Goal: Entertainment & Leisure: Browse casually

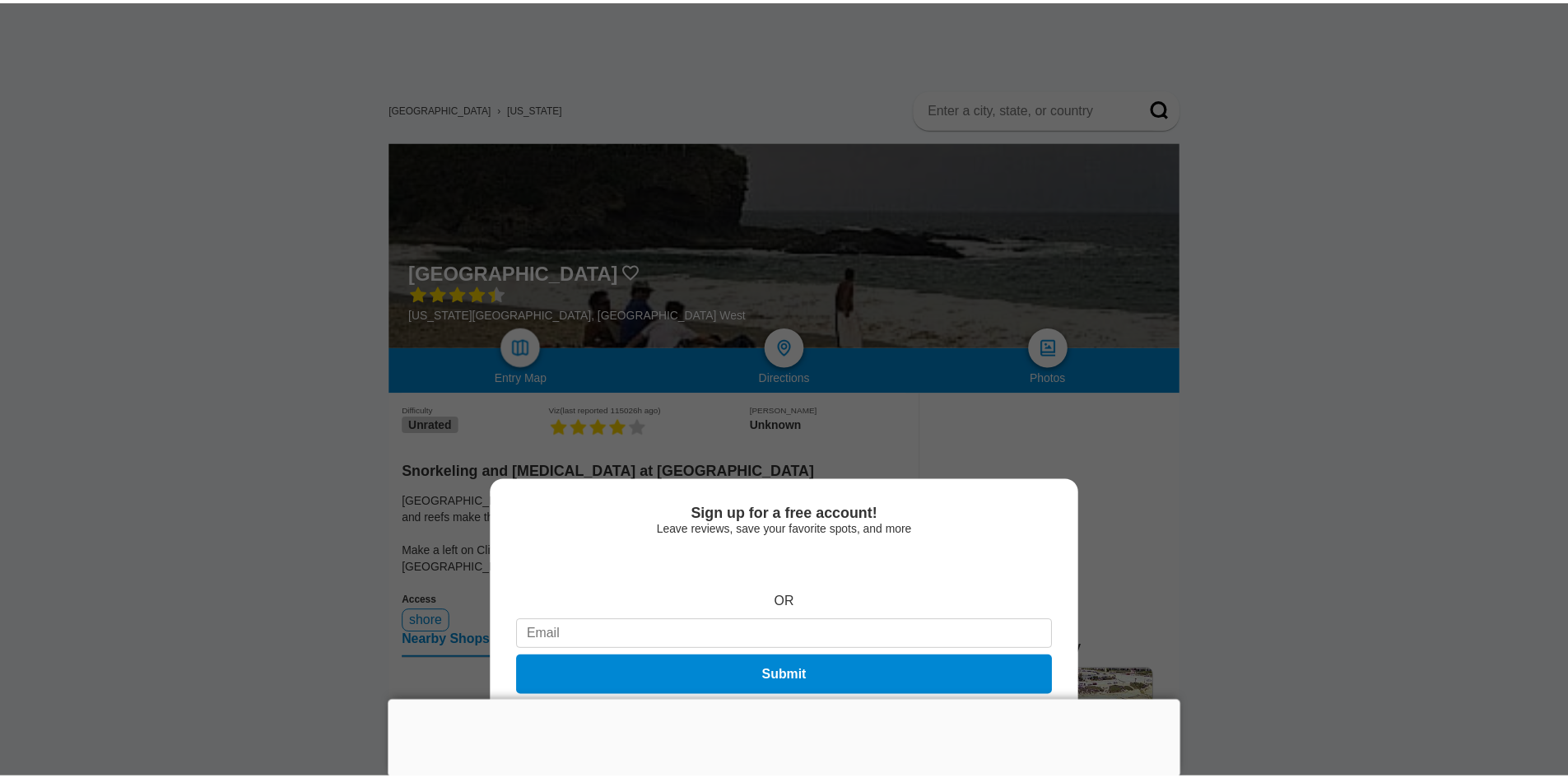
scroll to position [82, 0]
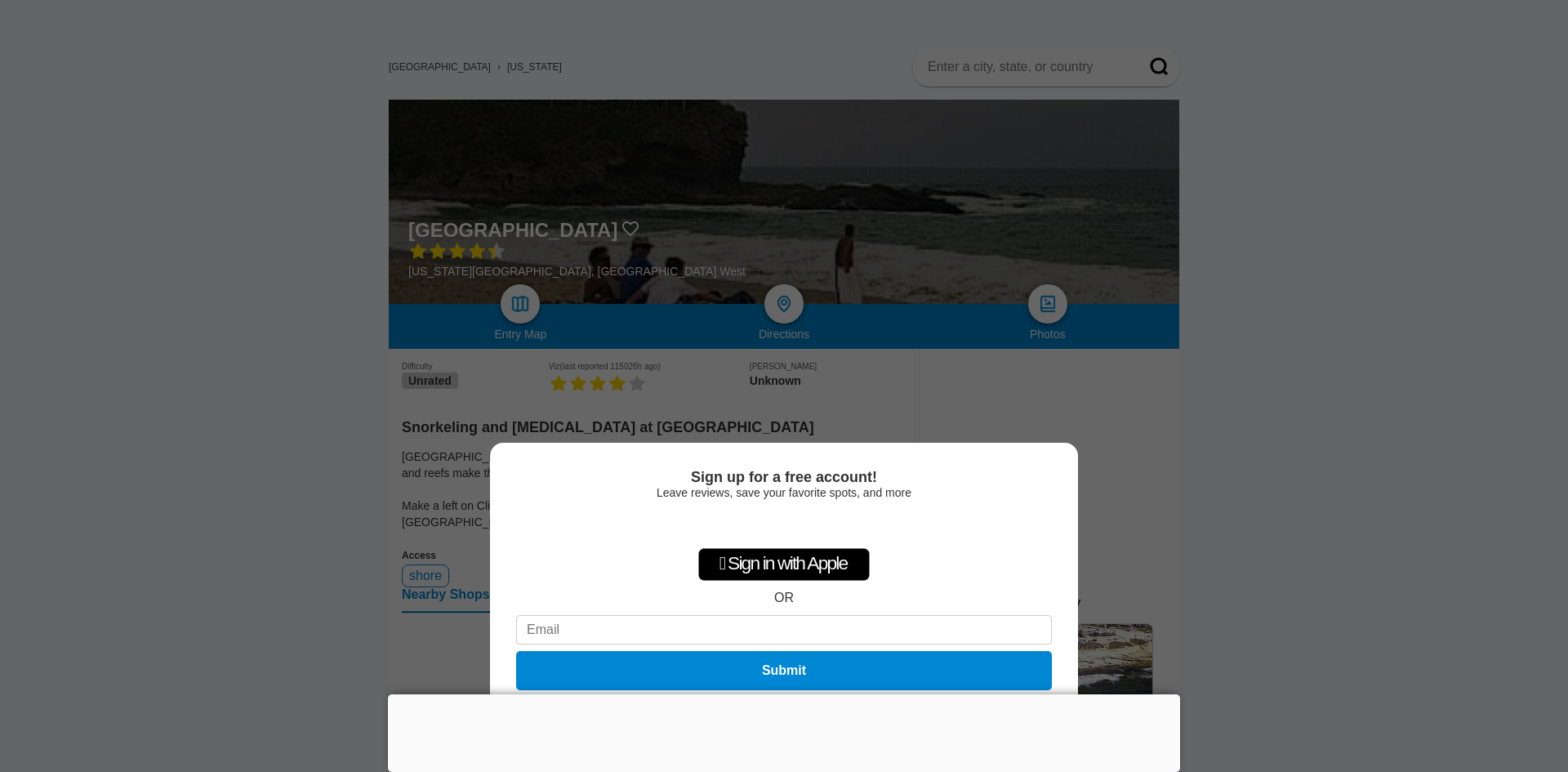
click at [1360, 567] on div "Sign up for a free account! Leave reviews, save your favorite spots, and more …" at bounding box center [784, 386] width 1568 height 772
click at [784, 694] on div at bounding box center [783, 694] width 792 height 0
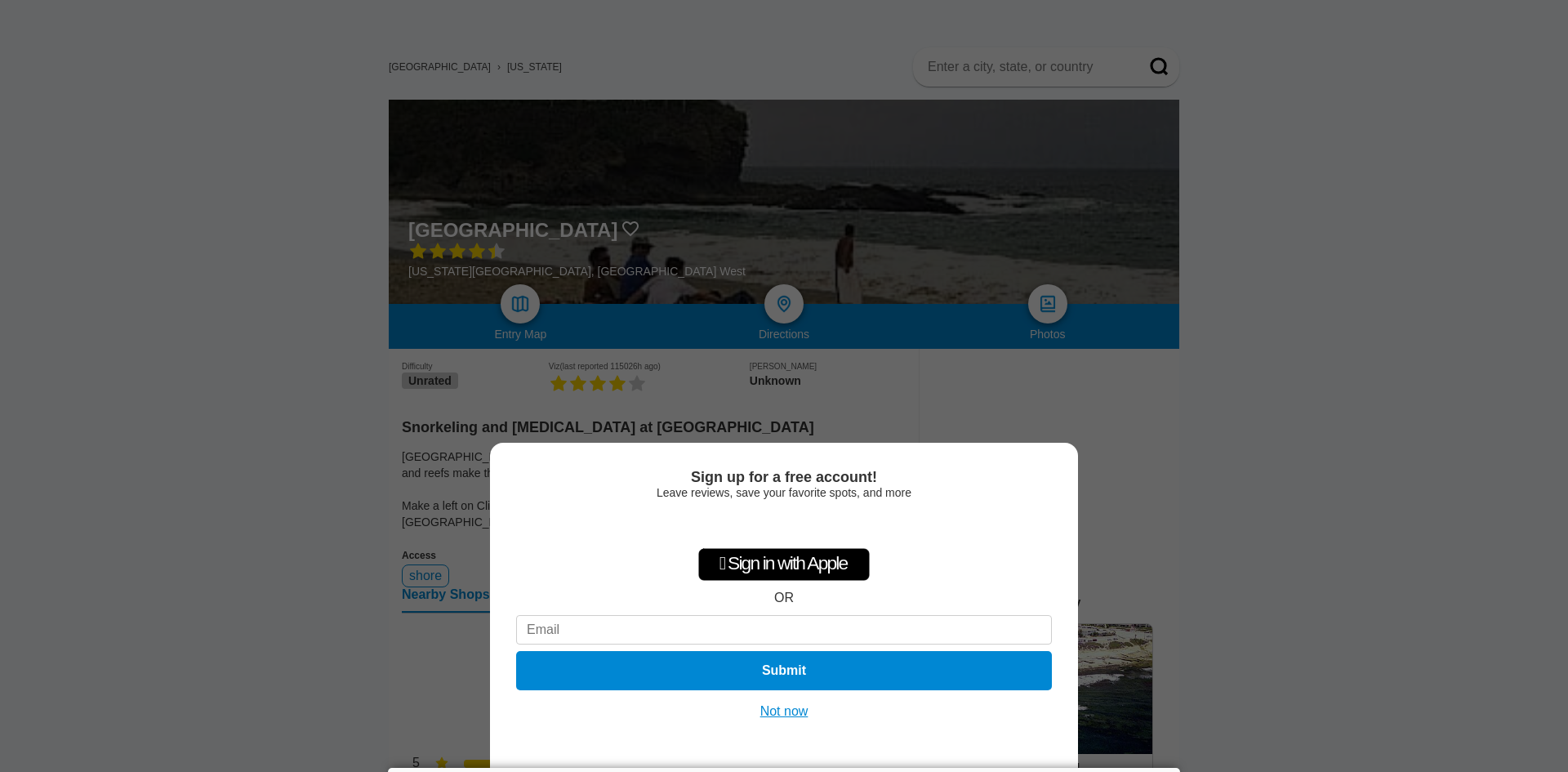
click at [791, 710] on button "Not now" at bounding box center [784, 711] width 58 height 16
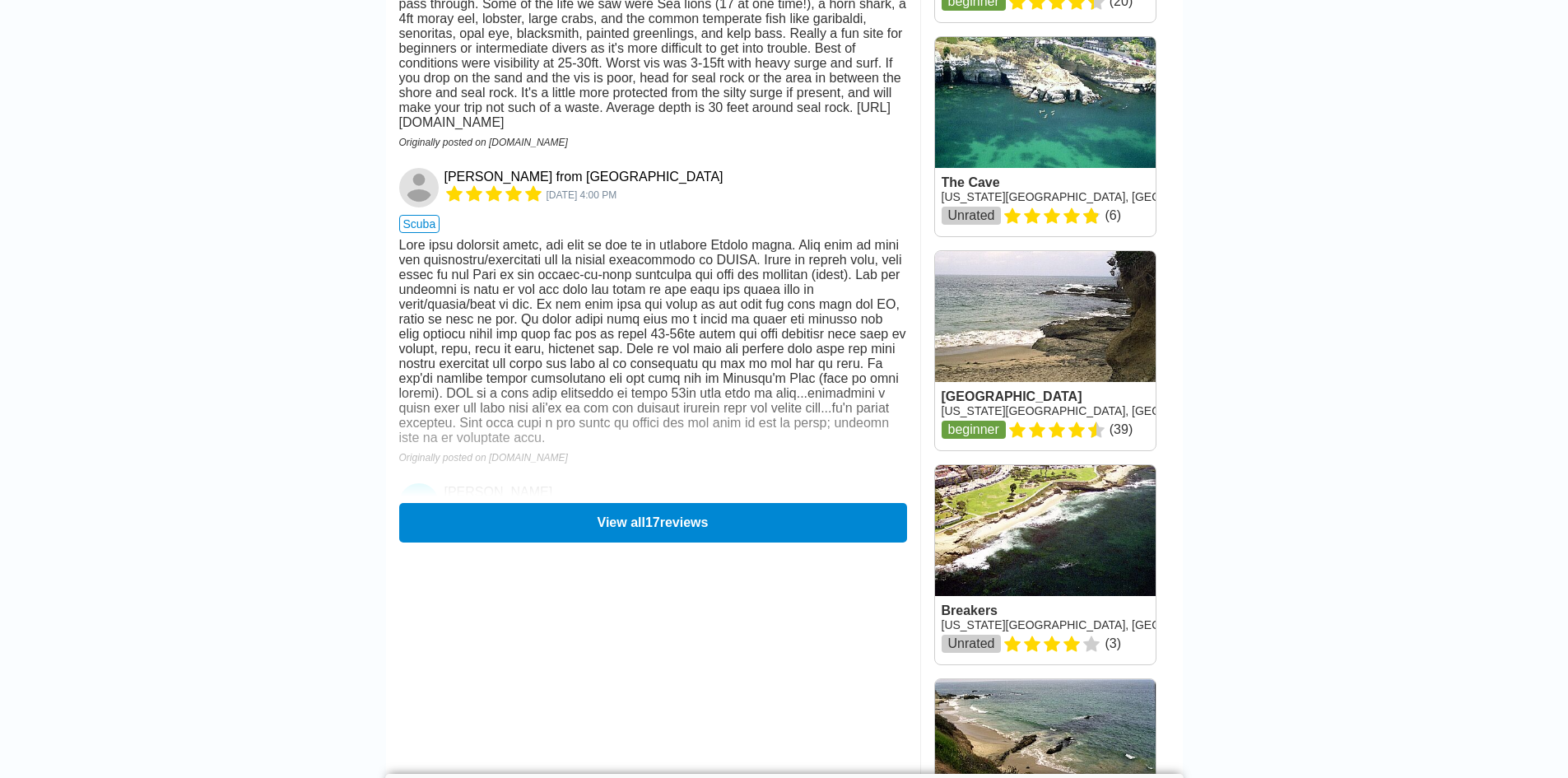
scroll to position [0, 0]
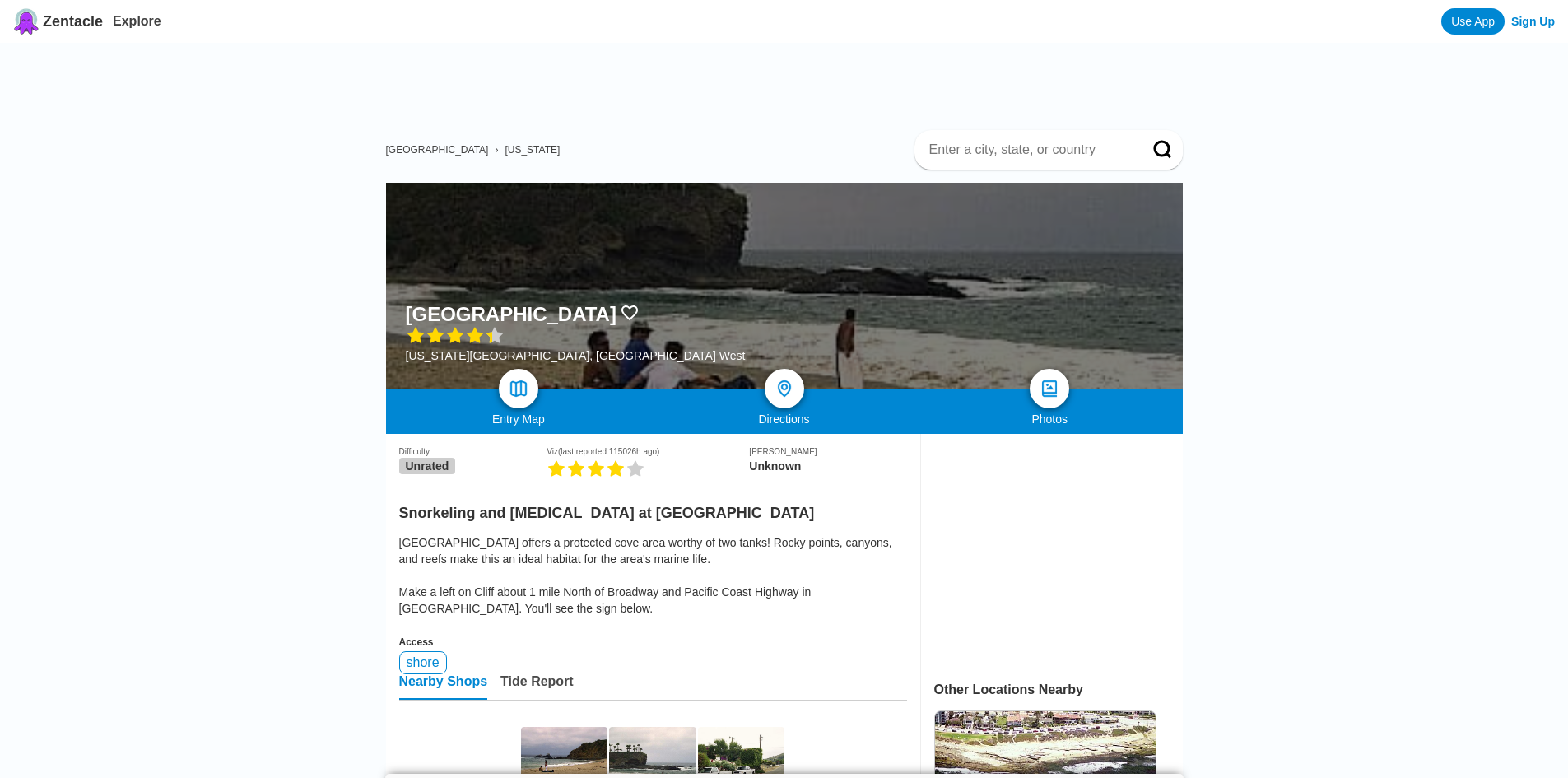
drag, startPoint x: 721, startPoint y: 415, endPoint x: 500, endPoint y: 36, distance: 438.7
click at [721, 315] on div at bounding box center [784, 286] width 797 height 206
click at [1043, 391] on img at bounding box center [1049, 389] width 24 height 24
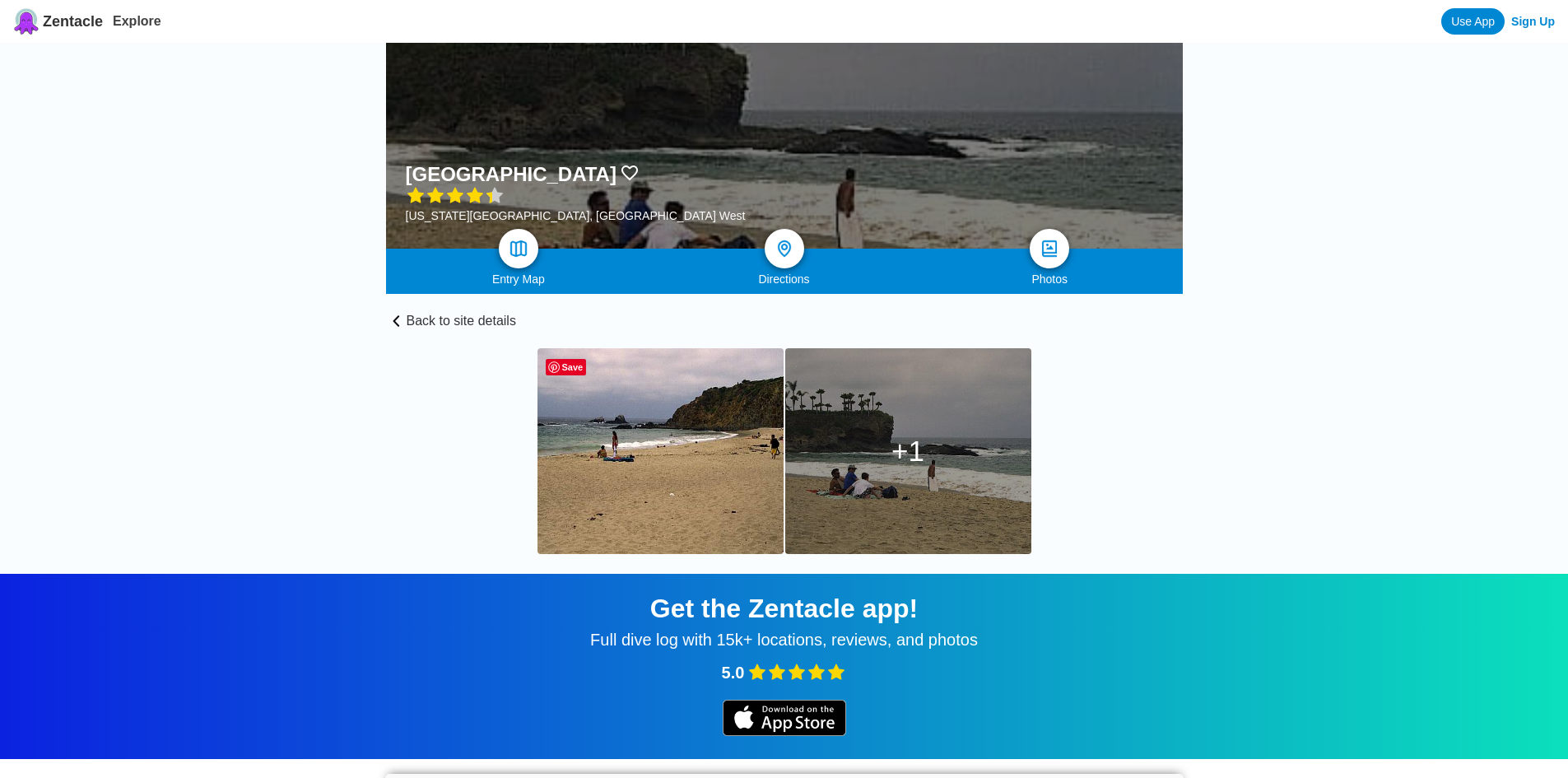
click at [648, 459] on img at bounding box center [659, 451] width 246 height 206
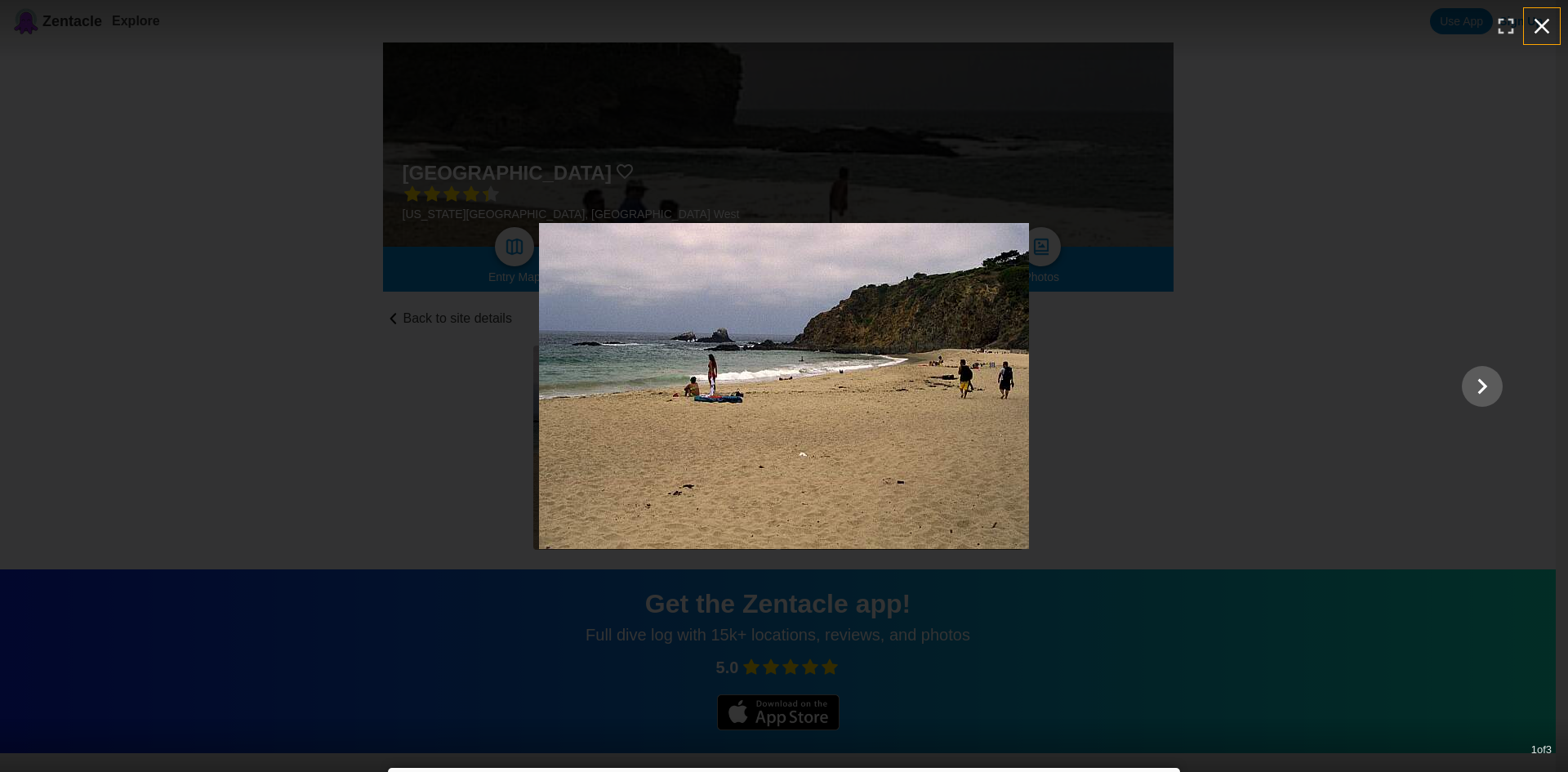
click at [1533, 28] on icon "button" at bounding box center [1542, 26] width 26 height 26
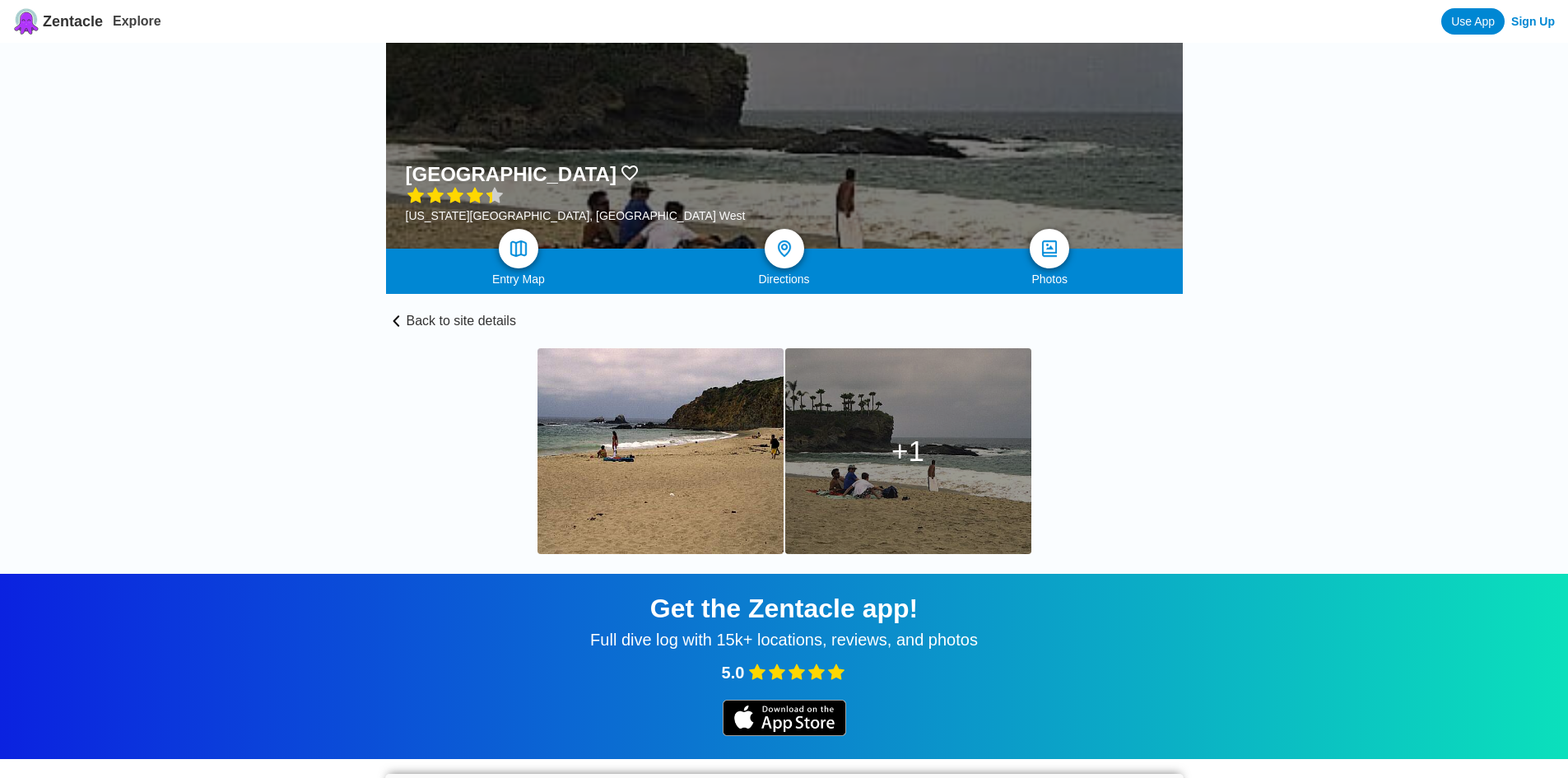
click at [963, 425] on div "1" at bounding box center [908, 451] width 246 height 206
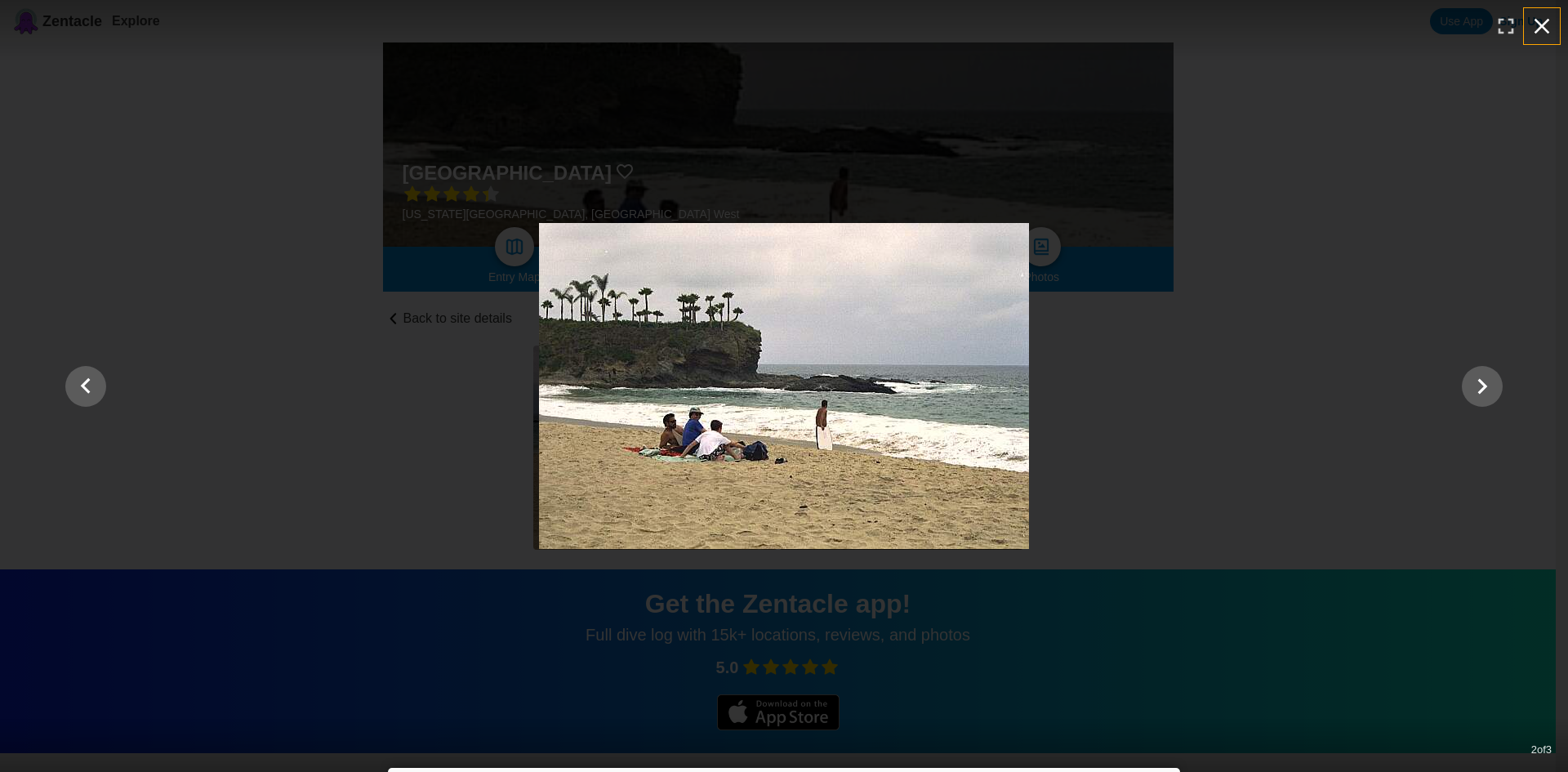
click at [1543, 16] on icon "button" at bounding box center [1542, 26] width 26 height 26
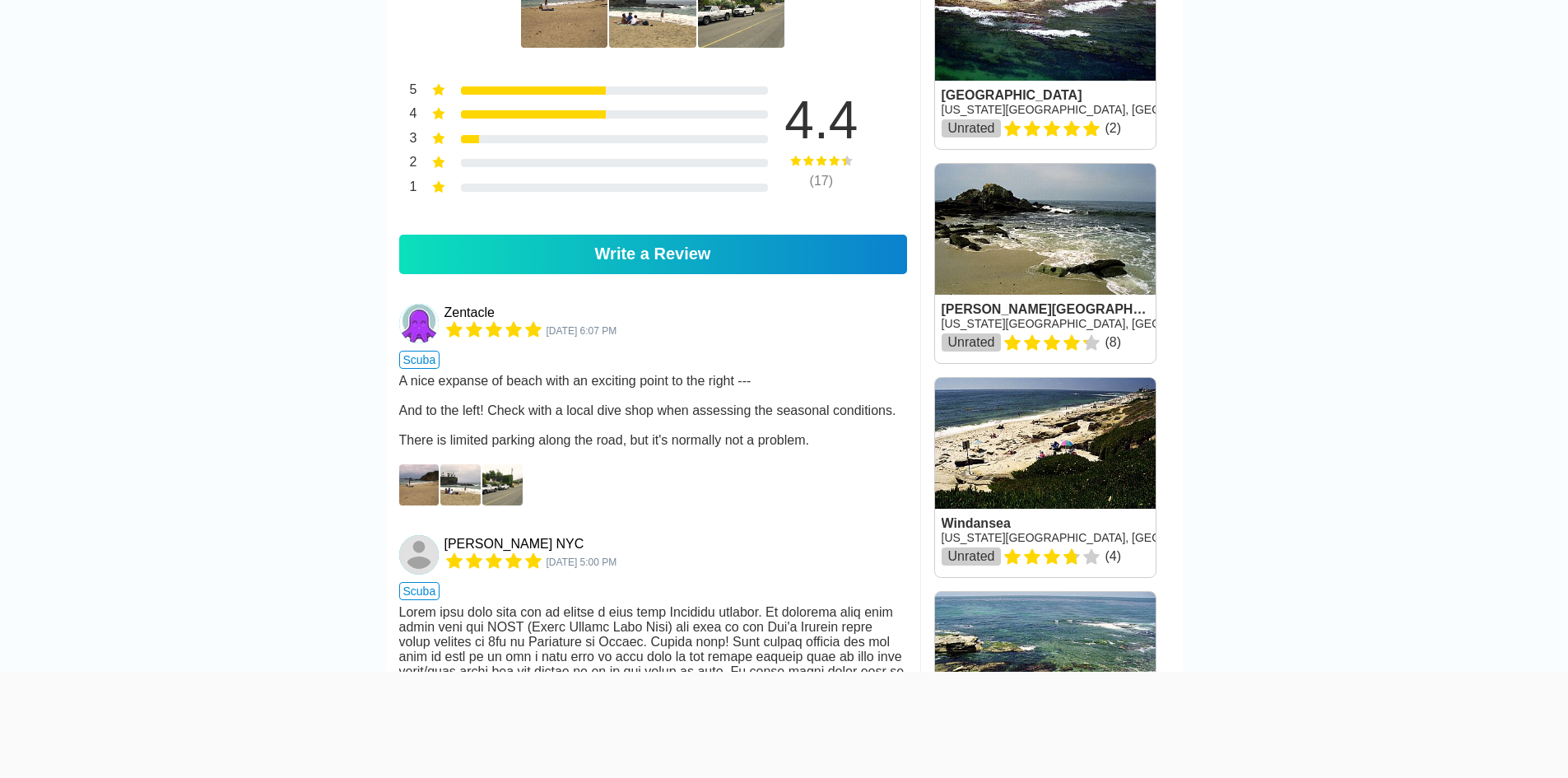
scroll to position [905, 0]
